Goal: Entertainment & Leisure: Consume media (video, audio)

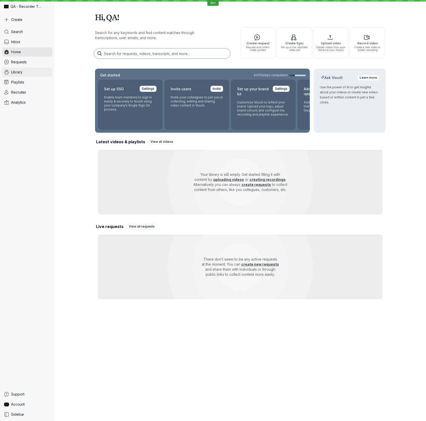
click at [31, 75] on link "Library" at bounding box center [27, 72] width 50 height 9
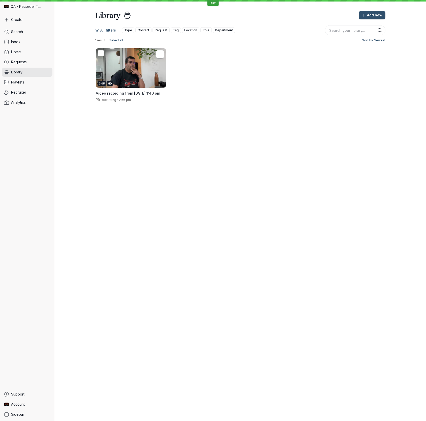
click at [141, 80] on div "0:05 HD" at bounding box center [131, 68] width 70 height 40
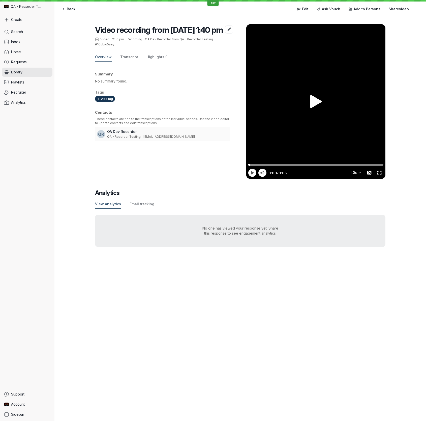
click at [318, 104] on icon at bounding box center [316, 101] width 11 height 13
click at [318, 104] on div at bounding box center [316, 101] width 139 height 155
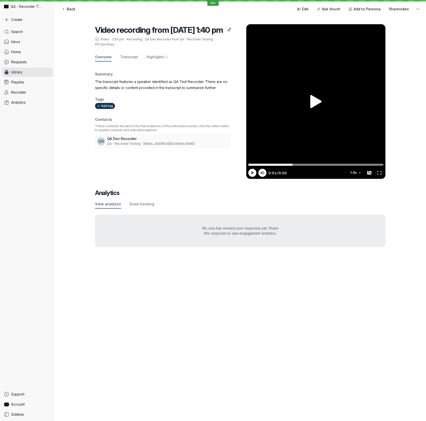
click at [316, 103] on icon at bounding box center [316, 101] width 11 height 13
click at [316, 103] on div at bounding box center [316, 101] width 139 height 155
click at [315, 102] on icon at bounding box center [316, 101] width 11 height 13
click at [252, 174] on icon at bounding box center [253, 172] width 3 height 3
type input "5.33"
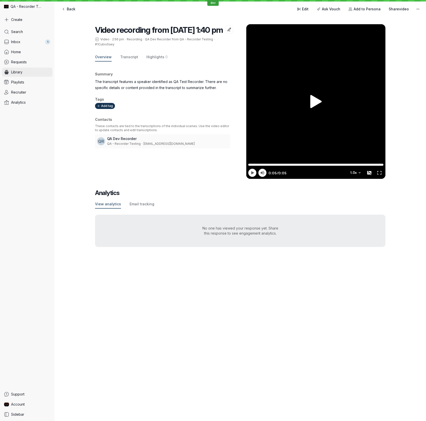
click at [24, 72] on link "Library" at bounding box center [27, 72] width 50 height 9
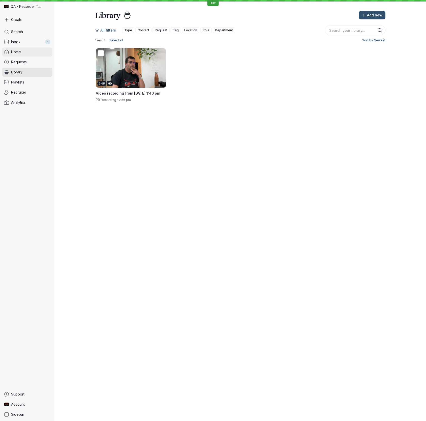
click at [19, 50] on span "Home" at bounding box center [16, 51] width 10 height 5
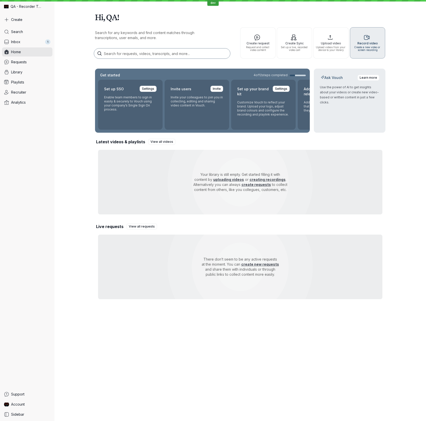
click at [375, 43] on span "Record video" at bounding box center [367, 43] width 31 height 3
